Goal: Use online tool/utility: Utilize a website feature to perform a specific function

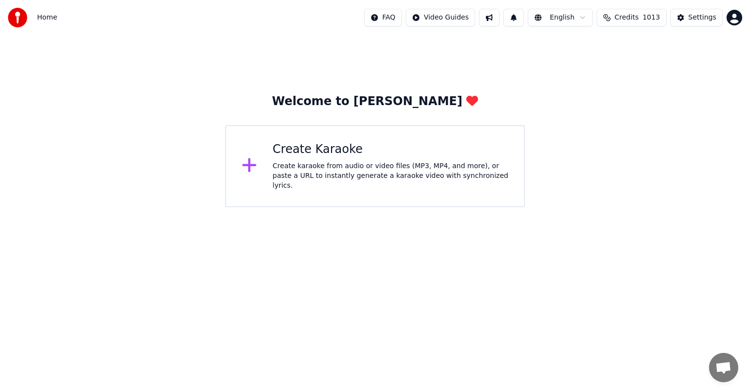
click at [379, 170] on div "Create karaoke from audio or video files (MP3, MP4, and more), or paste a URL t…" at bounding box center [391, 175] width 236 height 29
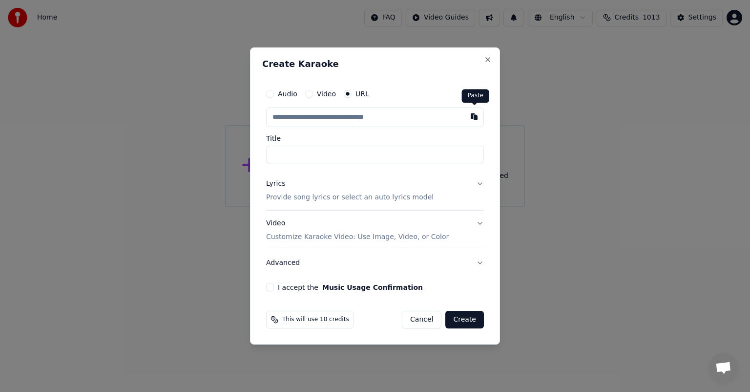
click at [476, 118] on button "button" at bounding box center [474, 116] width 20 height 18
type input "**********"
click at [269, 288] on button "I accept the Music Usage Confirmation" at bounding box center [270, 287] width 8 height 8
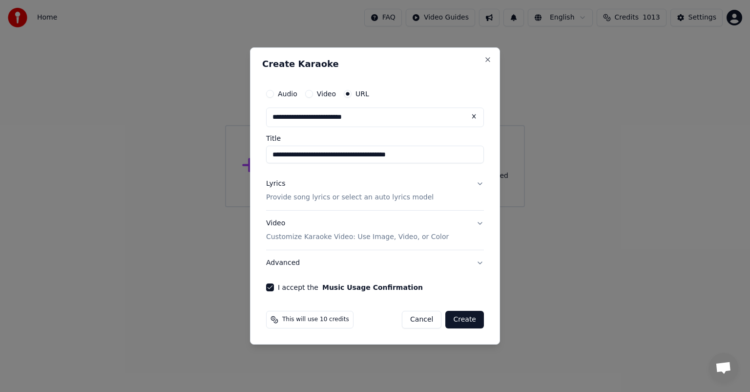
click at [473, 318] on button "Create" at bounding box center [464, 320] width 39 height 18
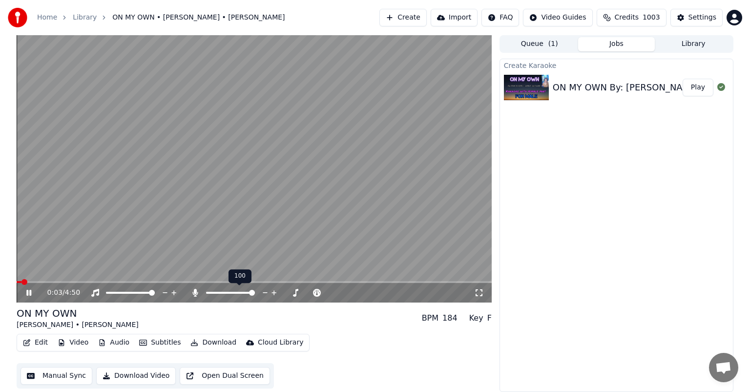
click at [255, 295] on span at bounding box center [252, 293] width 6 height 6
click at [244, 295] on span at bounding box center [245, 293] width 6 height 6
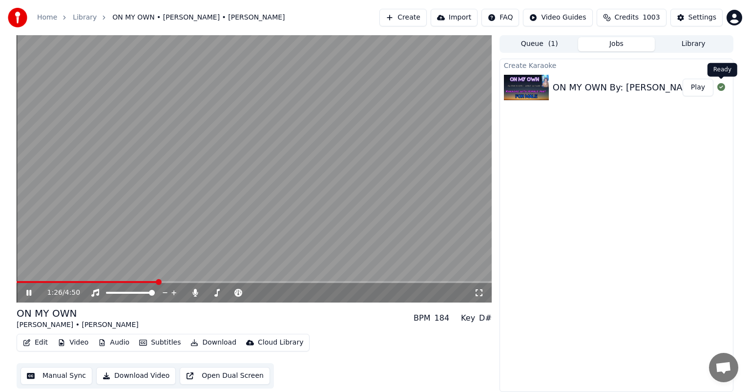
click at [719, 86] on icon at bounding box center [721, 87] width 8 height 8
click at [723, 84] on icon at bounding box center [721, 87] width 8 height 8
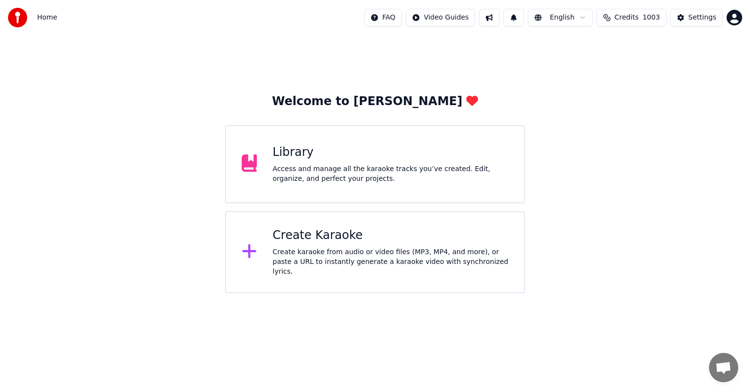
click at [425, 156] on div "Library" at bounding box center [391, 153] width 236 height 16
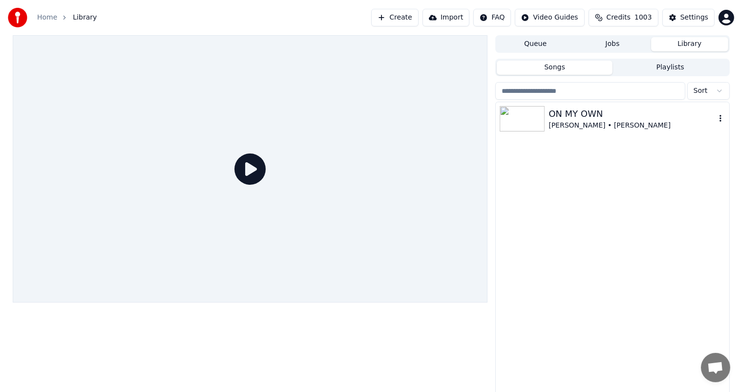
click at [719, 117] on icon "button" at bounding box center [721, 118] width 10 height 8
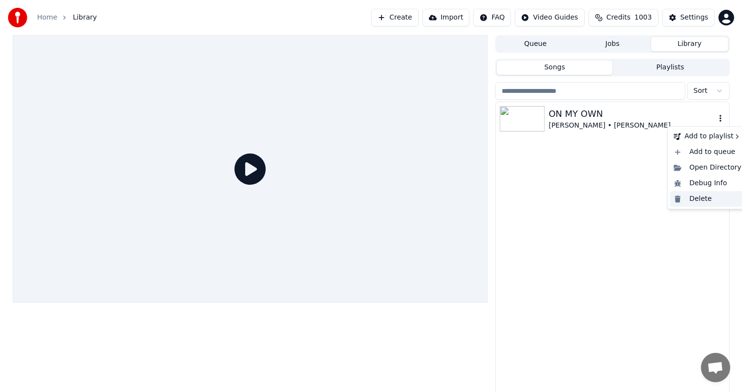
click at [699, 199] on div "Delete" at bounding box center [707, 199] width 75 height 16
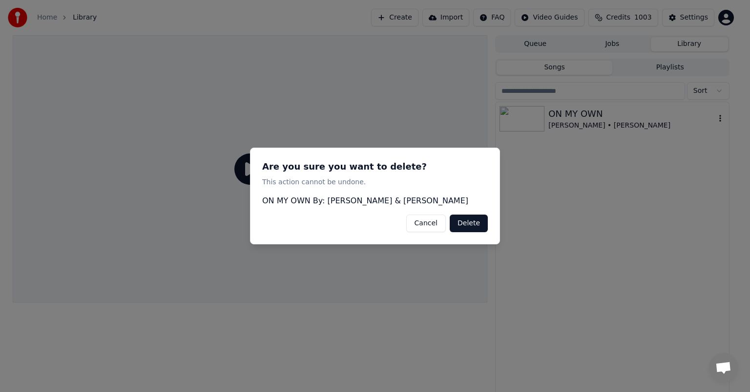
click at [475, 225] on button "Delete" at bounding box center [469, 223] width 38 height 18
